Goal: Check status: Check status

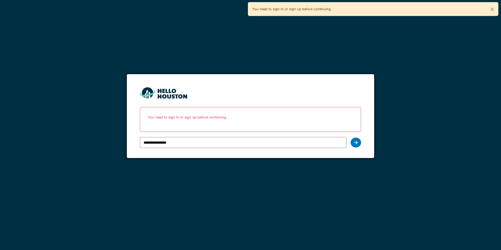
click at [198, 143] on input "**********" at bounding box center [243, 142] width 206 height 11
click at [359, 146] on div at bounding box center [355, 142] width 10 height 10
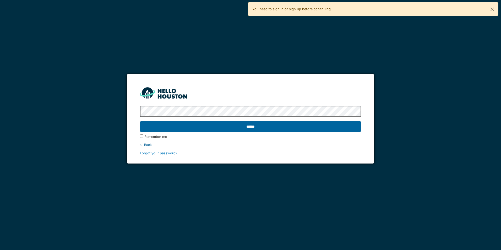
click at [226, 123] on input "******" at bounding box center [250, 126] width 221 height 11
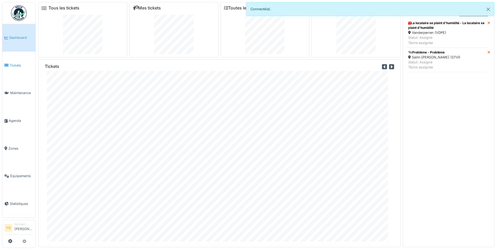
click at [14, 63] on span "Tickets" at bounding box center [22, 65] width 24 height 5
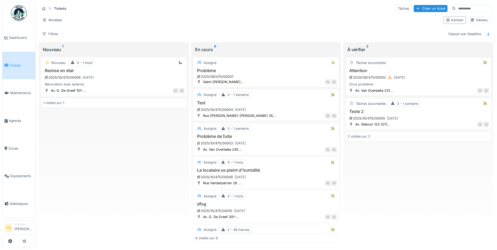
click at [374, 80] on div "2025/09/475/00002 26/09/2025" at bounding box center [419, 77] width 140 height 7
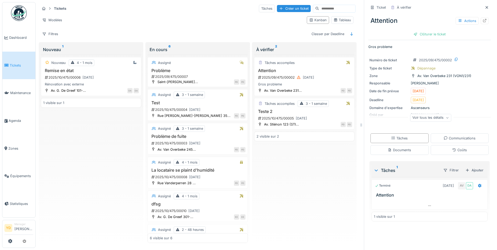
click at [375, 185] on icon at bounding box center [377, 185] width 4 height 3
click at [269, 115] on div "2025/10/475/00005 04/10/2025" at bounding box center [304, 118] width 95 height 7
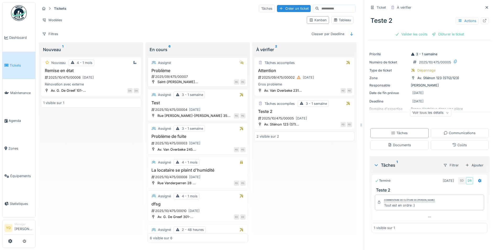
click at [161, 71] on h3 "Problème" at bounding box center [198, 70] width 96 height 5
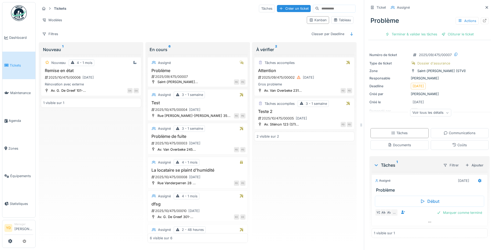
scroll to position [4, 0]
click at [17, 115] on link "Agenda" at bounding box center [18, 121] width 33 height 28
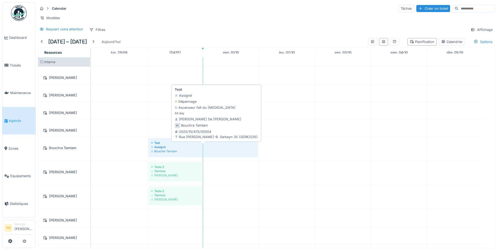
click at [167, 149] on div "Assigné" at bounding box center [203, 147] width 104 height 4
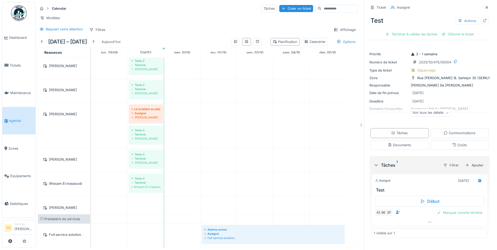
scroll to position [357, 0]
